Goal: Task Accomplishment & Management: Complete application form

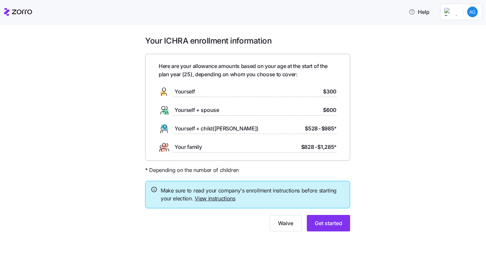
click at [178, 93] on span "Yourself" at bounding box center [184, 92] width 20 height 8
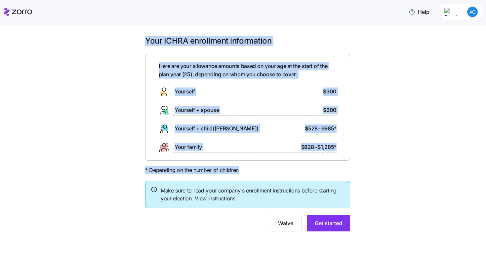
drag, startPoint x: 145, startPoint y: 39, endPoint x: 243, endPoint y: 169, distance: 162.6
click at [243, 169] on div "Your ICHRA enrollment information Here are your allowance amounts based on your…" at bounding box center [247, 138] width 215 height 204
copy div "Your ICHRA enrollment information Here are your allowance amounts based on your…"
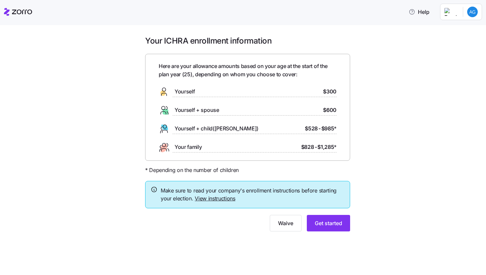
click at [244, 227] on div "Waive Get started" at bounding box center [247, 223] width 205 height 17
click at [217, 196] on link "View instructions" at bounding box center [215, 198] width 41 height 7
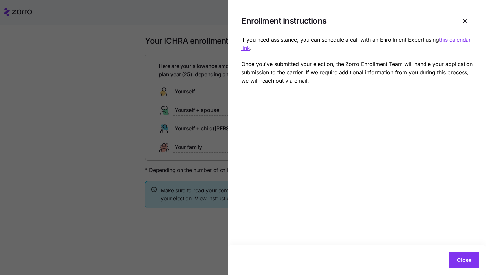
click at [125, 143] on div at bounding box center [243, 137] width 486 height 275
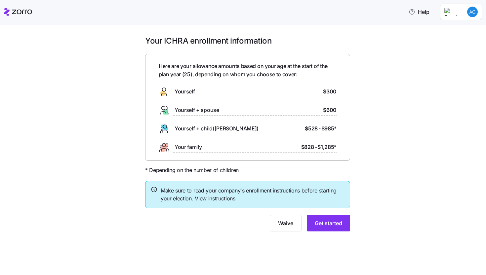
click at [275, 94] on div "Yourself $300" at bounding box center [248, 92] width 178 height 11
click at [322, 230] on button "Get started" at bounding box center [328, 223] width 43 height 17
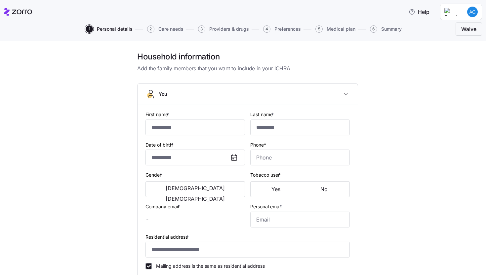
type input "*****"
type input "****"
type input "**********"
type input "[PHONE_NUMBER]"
type input "[PERSON_NAME][EMAIL_ADDRESS][DOMAIN_NAME]"
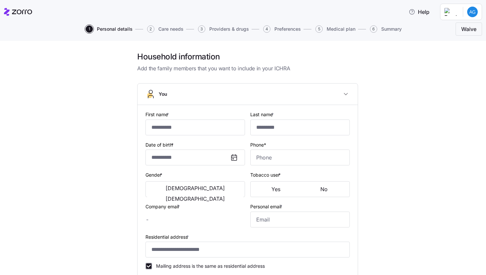
type input "[PERSON_NAME][EMAIL_ADDRESS][DOMAIN_NAME]"
type input "**********"
checkbox input "true"
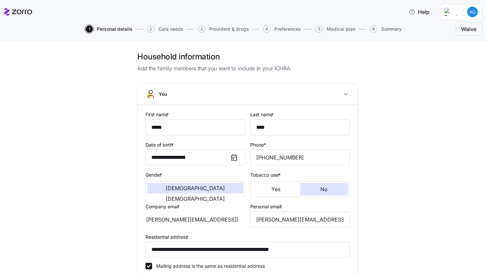
click at [248, 74] on div at bounding box center [247, 78] width 221 height 11
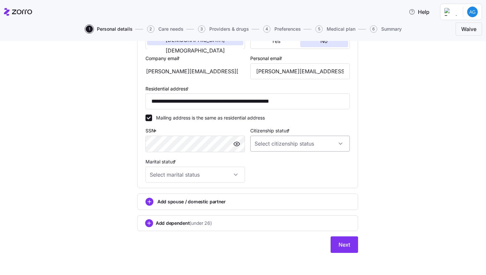
scroll to position [148, 0]
click at [260, 139] on input "Citizenship status *" at bounding box center [299, 144] width 99 height 16
click at [264, 159] on span "[DEMOGRAPHIC_DATA] citizen" at bounding box center [289, 162] width 67 height 7
type input "[DEMOGRAPHIC_DATA] citizen"
click at [207, 172] on input "Marital status *" at bounding box center [194, 175] width 99 height 16
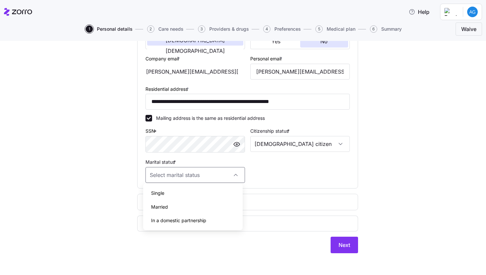
click at [185, 196] on div "Single" at bounding box center [193, 193] width 94 height 14
type input "Single"
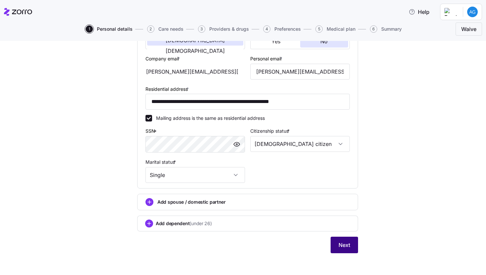
click at [338, 241] on span "Next" at bounding box center [344, 245] width 12 height 8
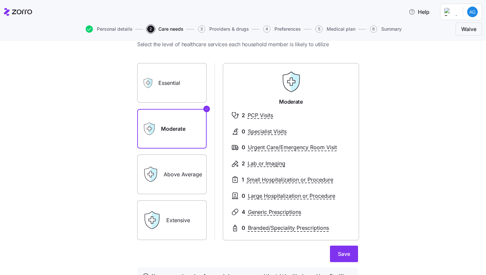
scroll to position [28, 0]
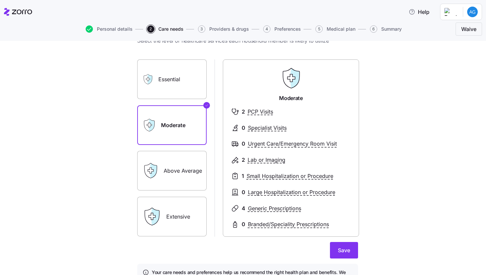
click at [176, 97] on label "Essential" at bounding box center [171, 79] width 69 height 40
click at [0, 0] on input "Essential" at bounding box center [0, 0] width 0 height 0
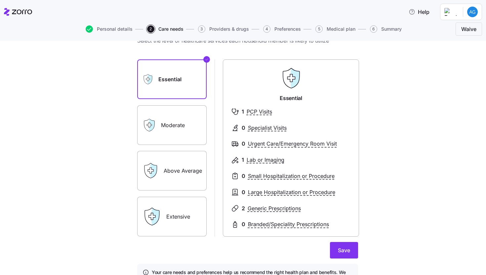
click at [180, 219] on label "Extensive" at bounding box center [171, 217] width 69 height 40
click at [0, 0] on input "Extensive" at bounding box center [0, 0] width 0 height 0
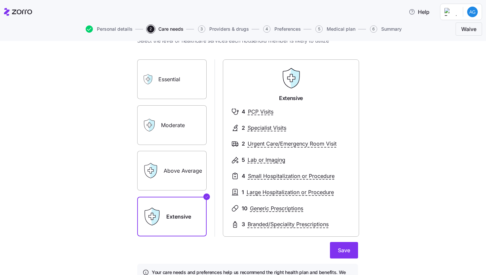
click at [178, 180] on label "Above Average" at bounding box center [171, 171] width 69 height 40
click at [0, 0] on input "Above Average" at bounding box center [0, 0] width 0 height 0
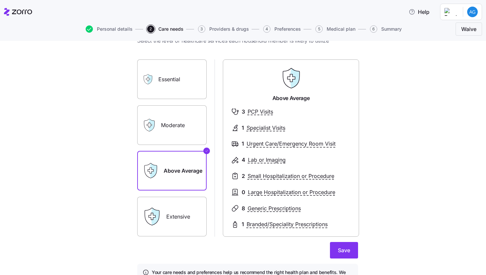
click at [173, 136] on label "Moderate" at bounding box center [171, 125] width 69 height 40
click at [0, 0] on input "Moderate" at bounding box center [0, 0] width 0 height 0
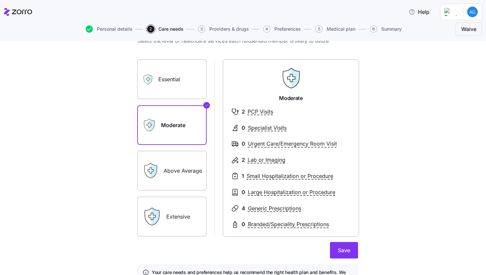
click at [168, 94] on label "Essential" at bounding box center [171, 79] width 69 height 40
click at [0, 0] on input "Essential" at bounding box center [0, 0] width 0 height 0
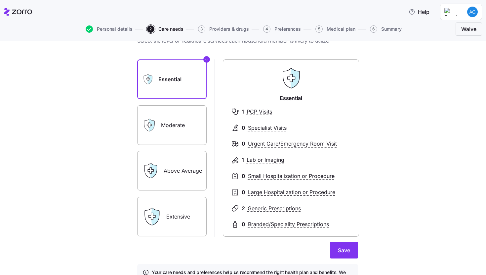
click at [174, 113] on label "Moderate" at bounding box center [171, 125] width 69 height 40
click at [0, 0] on input "Moderate" at bounding box center [0, 0] width 0 height 0
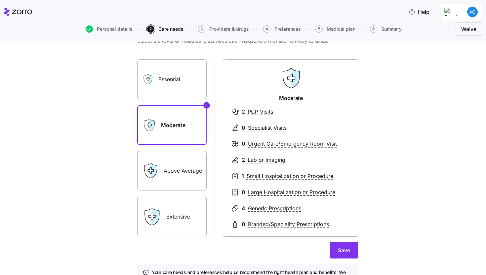
click at [168, 85] on label "Essential" at bounding box center [171, 79] width 69 height 40
click at [0, 0] on input "Essential" at bounding box center [0, 0] width 0 height 0
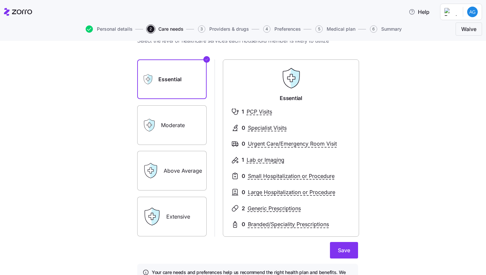
click at [172, 108] on label "Moderate" at bounding box center [171, 125] width 69 height 40
click at [0, 0] on input "Moderate" at bounding box center [0, 0] width 0 height 0
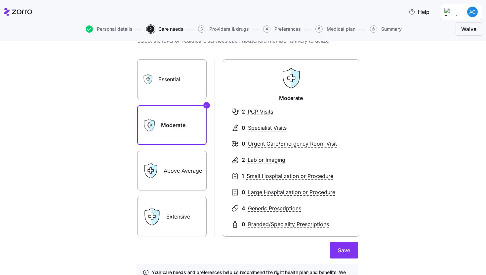
click at [168, 84] on label "Essential" at bounding box center [171, 79] width 69 height 40
click at [0, 0] on input "Essential" at bounding box center [0, 0] width 0 height 0
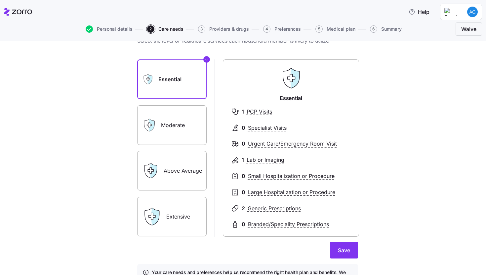
click at [173, 104] on div "Essential Moderate Above Average Extensive" at bounding box center [171, 147] width 69 height 177
click at [176, 114] on label "Moderate" at bounding box center [171, 125] width 69 height 40
click at [0, 0] on input "Moderate" at bounding box center [0, 0] width 0 height 0
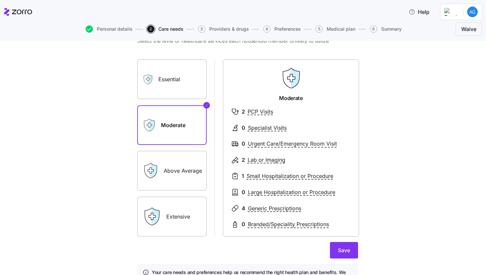
click at [173, 84] on label "Essential" at bounding box center [171, 79] width 69 height 40
click at [0, 0] on input "Essential" at bounding box center [0, 0] width 0 height 0
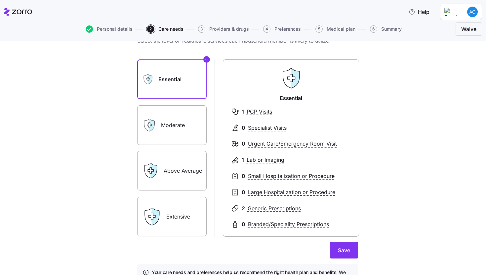
click at [168, 121] on label "Moderate" at bounding box center [171, 125] width 69 height 40
click at [0, 0] on input "Moderate" at bounding box center [0, 0] width 0 height 0
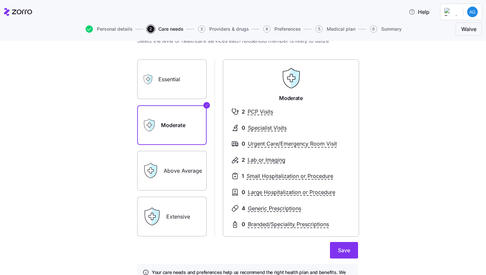
click at [166, 77] on label "Essential" at bounding box center [171, 79] width 69 height 40
click at [0, 0] on input "Essential" at bounding box center [0, 0] width 0 height 0
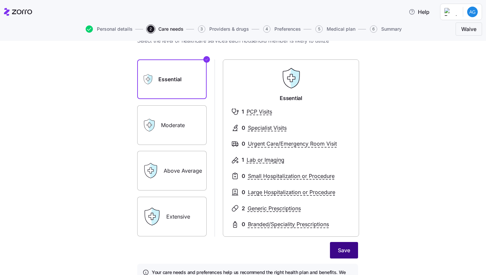
click at [344, 251] on span "Save" at bounding box center [344, 251] width 12 height 8
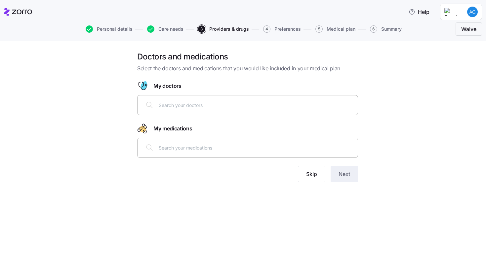
click at [200, 105] on input "text" at bounding box center [256, 104] width 195 height 7
click at [224, 150] on input "text" at bounding box center [256, 147] width 195 height 7
click at [307, 175] on span "Skip" at bounding box center [311, 174] width 11 height 8
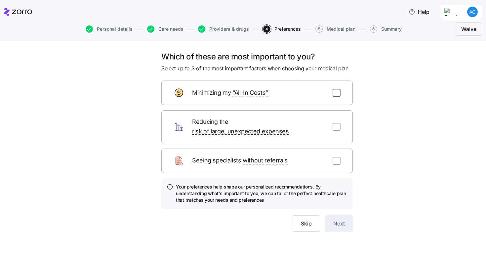
click at [335, 92] on input "checkbox" at bounding box center [336, 93] width 8 height 8
checkbox input "true"
click at [336, 116] on div "Reducing the risk of large, unexpected expenses" at bounding box center [256, 126] width 191 height 33
click at [336, 123] on input "checkbox" at bounding box center [336, 127] width 8 height 8
checkbox input "true"
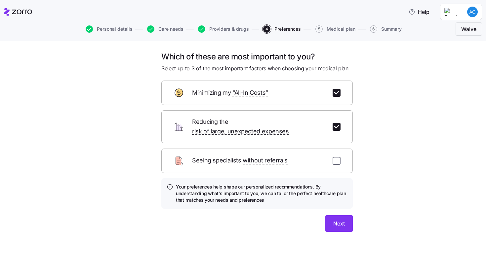
click at [335, 157] on input "checkbox" at bounding box center [336, 161] width 8 height 8
click at [337, 157] on input "checkbox" at bounding box center [336, 161] width 8 height 8
checkbox input "false"
click at [338, 220] on span "Next" at bounding box center [339, 224] width 12 height 8
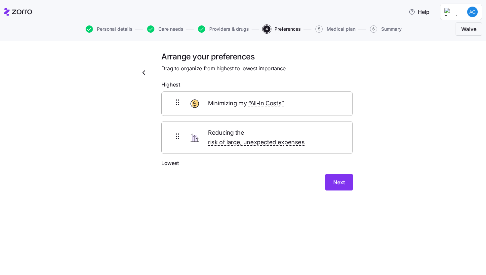
click at [176, 160] on form "Highest Minimizing my “All-In Costs” Reducing the risk of large, unexpected exp…" at bounding box center [256, 136] width 191 height 110
click at [333, 178] on span "Next" at bounding box center [339, 182] width 12 height 8
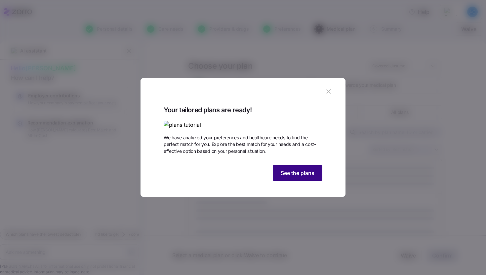
click at [304, 177] on span "See the plans" at bounding box center [298, 173] width 34 height 8
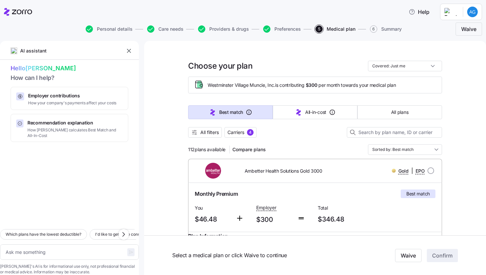
type textarea "x"
click at [128, 52] on icon "button" at bounding box center [129, 51] width 7 height 7
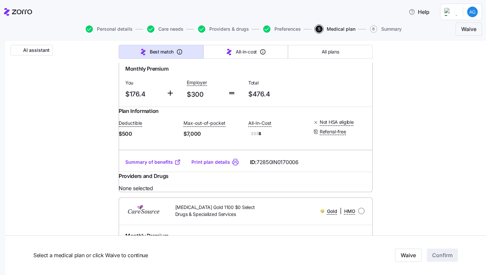
scroll to position [13009, 0]
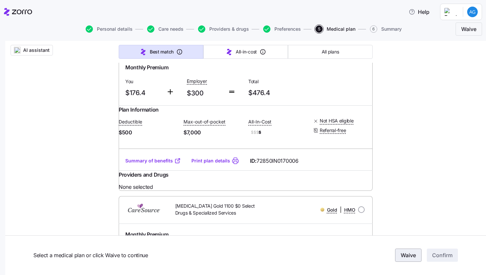
click at [403, 254] on span "Waive" at bounding box center [408, 256] width 15 height 8
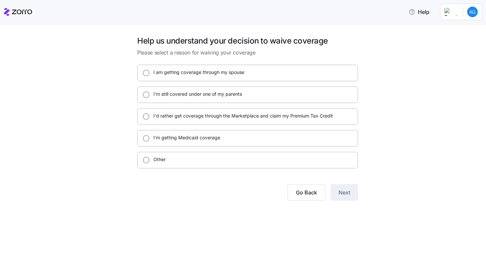
click at [220, 138] on div "I'm getting Medicaid coverage" at bounding box center [247, 138] width 221 height 17
radio input "true"
click at [347, 195] on span "Next" at bounding box center [344, 193] width 12 height 8
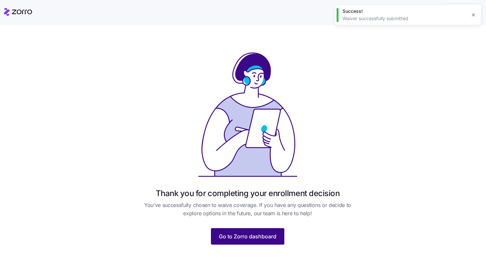
click at [239, 236] on span "Go to Zorro dashboard" at bounding box center [248, 237] width 58 height 8
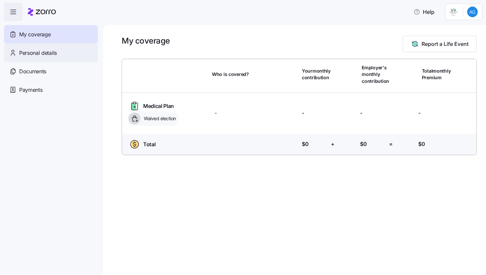
click at [63, 58] on div "Personal details" at bounding box center [51, 53] width 94 height 19
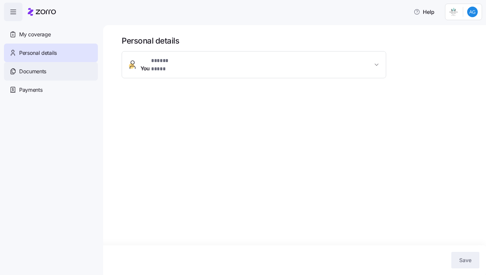
click at [59, 75] on div "Documents" at bounding box center [51, 71] width 94 height 19
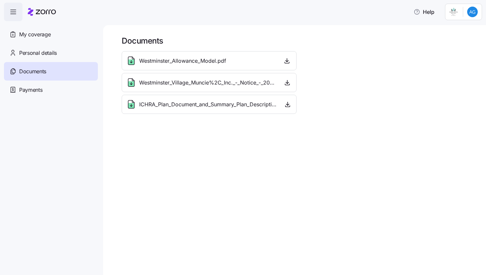
click at [149, 64] on span "Westminster_Allowance_Model.pdf" at bounding box center [182, 61] width 87 height 8
click at [72, 98] on div "Payments" at bounding box center [51, 90] width 94 height 19
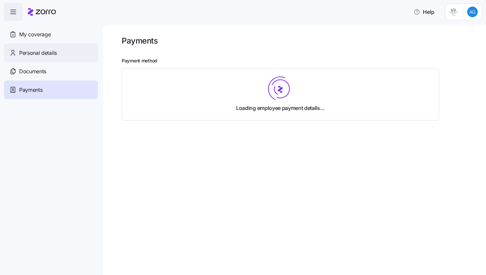
click at [59, 53] on div "Personal details" at bounding box center [51, 53] width 94 height 19
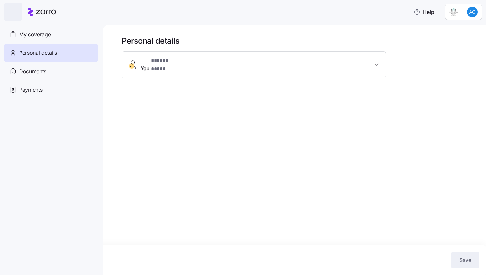
click at [200, 69] on button "You * ***** **** *" at bounding box center [254, 65] width 264 height 26
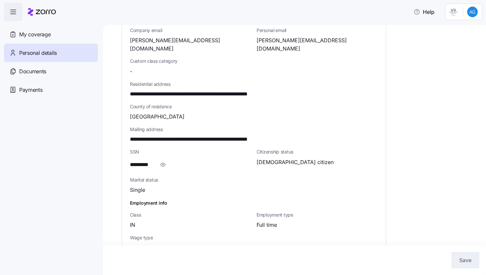
scroll to position [165, 0]
